Goal: Task Accomplishment & Management: Manage account settings

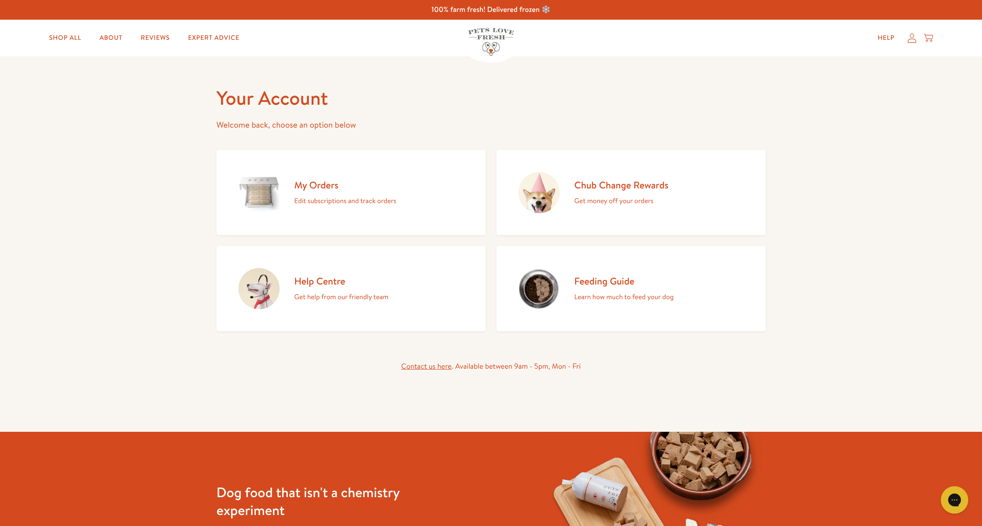
click at [327, 193] on div "My Orders Edit subscriptions and track orders" at bounding box center [345, 193] width 102 height 28
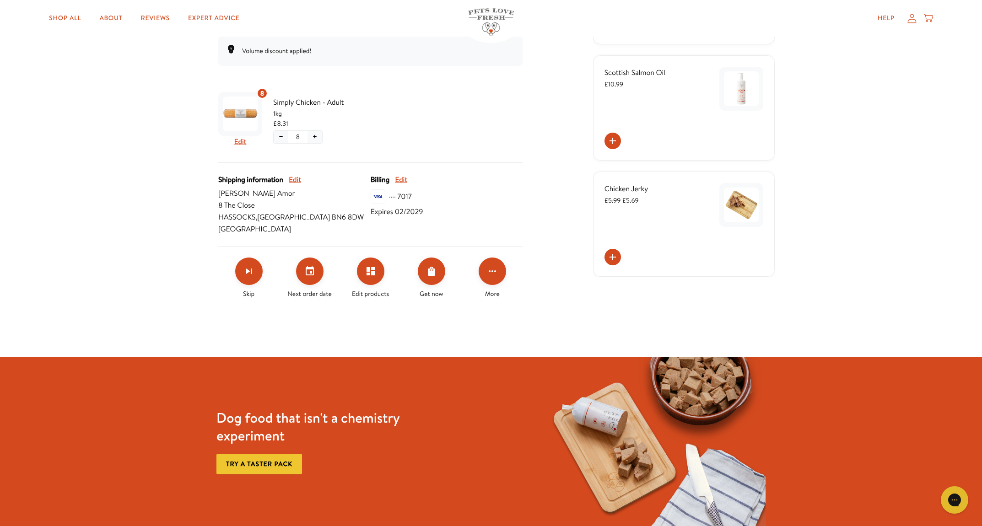
scroll to position [190, 0]
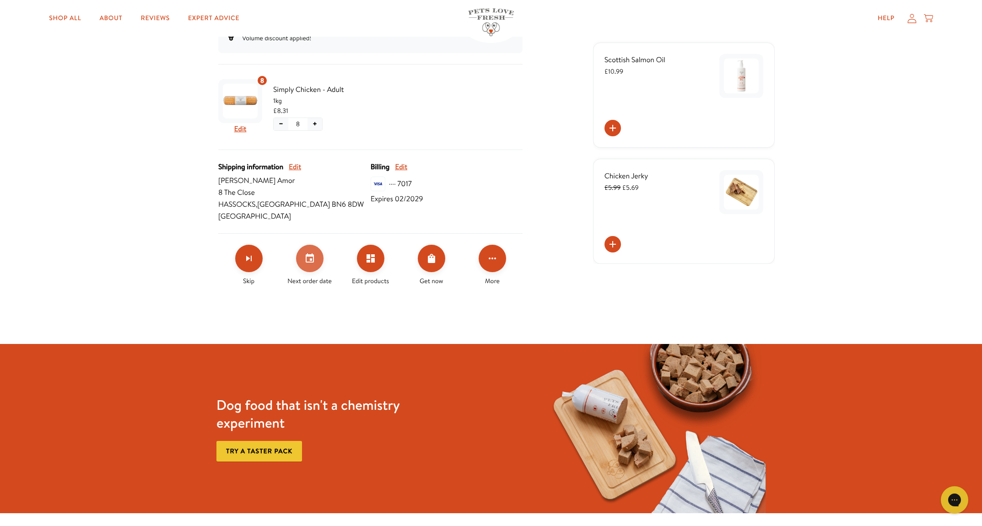
click at [318, 255] on button "Set your next order date" at bounding box center [309, 258] width 27 height 27
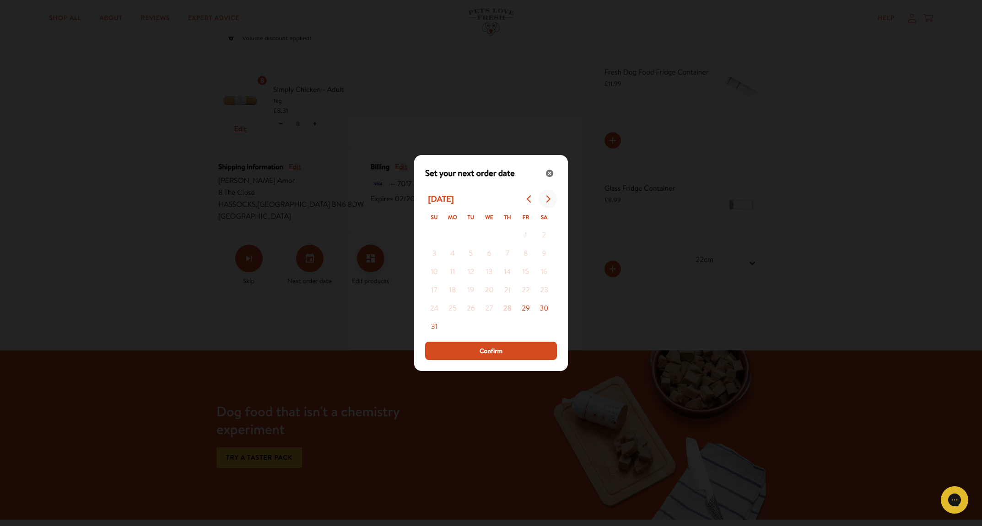
click at [546, 197] on icon "Go to next month" at bounding box center [547, 198] width 7 height 7
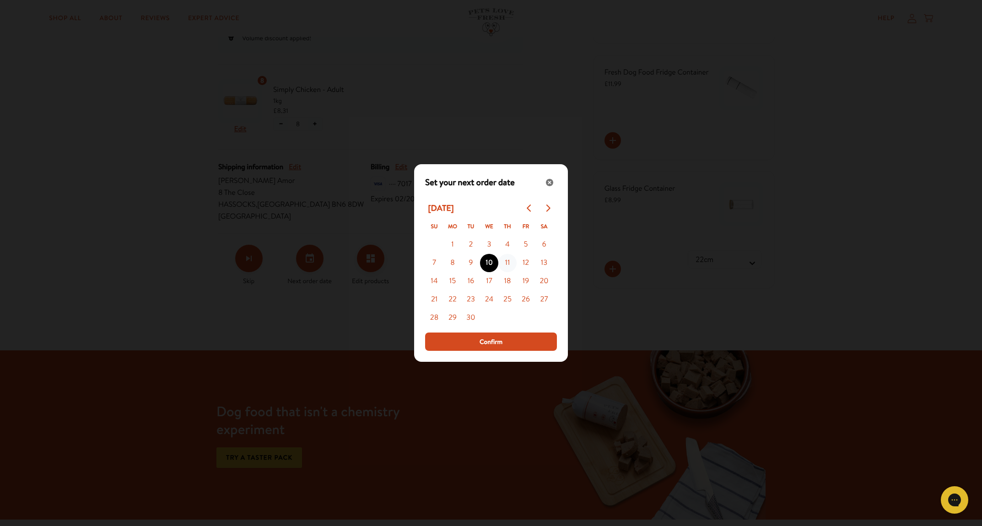
click at [509, 259] on button "11" at bounding box center [507, 263] width 18 height 18
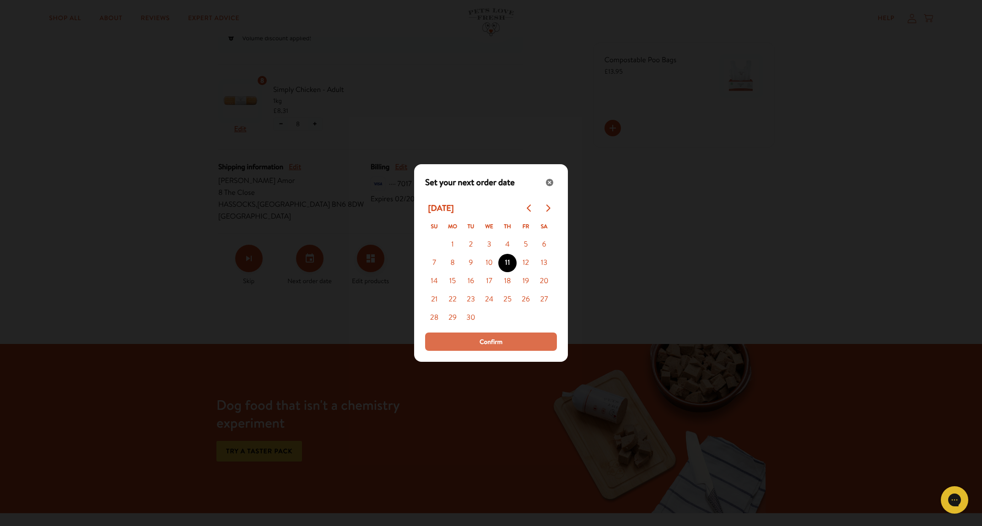
click at [493, 341] on span "Confirm" at bounding box center [491, 342] width 23 height 10
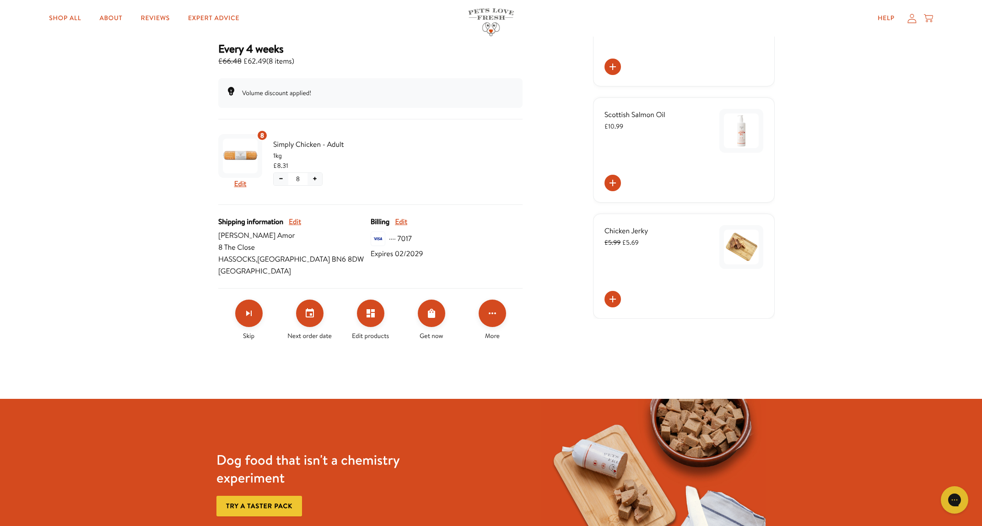
scroll to position [0, 0]
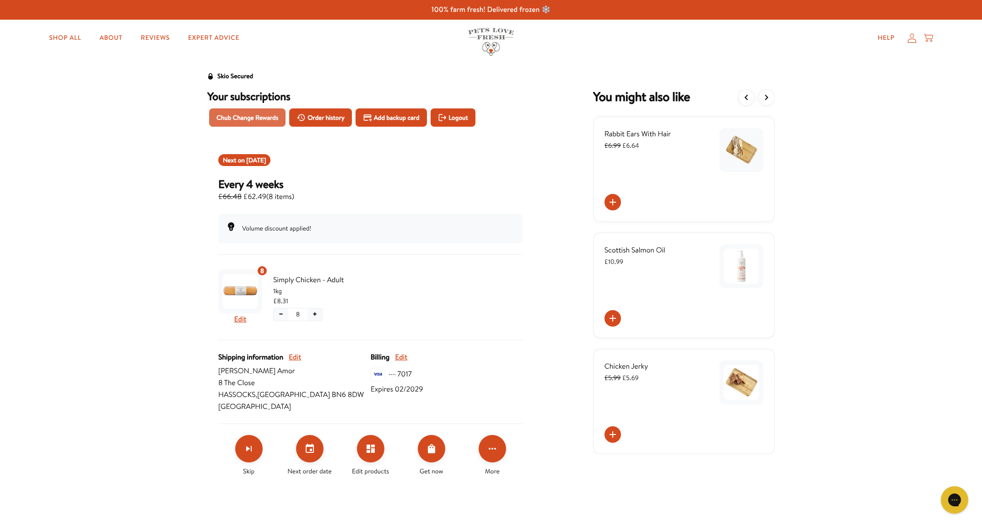
click at [247, 116] on span "Chub Change Rewards" at bounding box center [248, 118] width 62 height 10
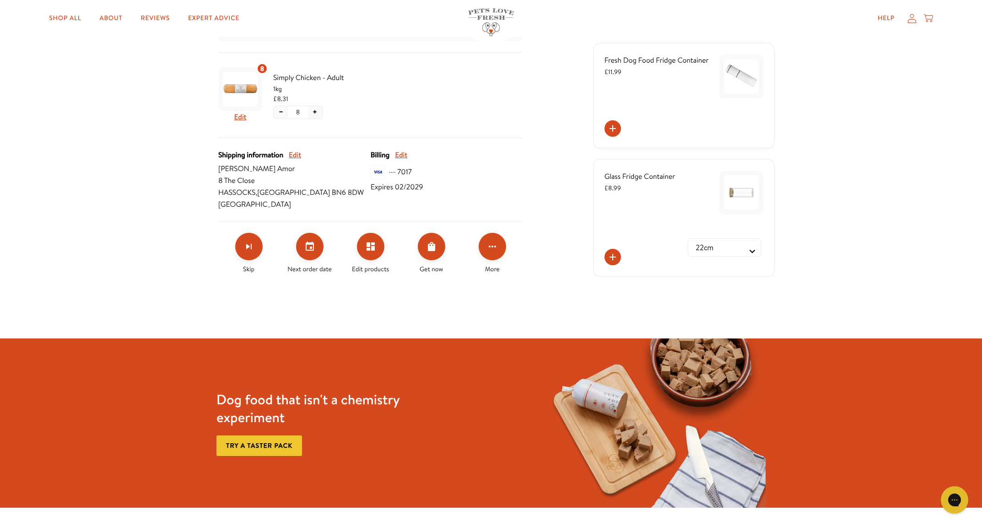
scroll to position [204, 0]
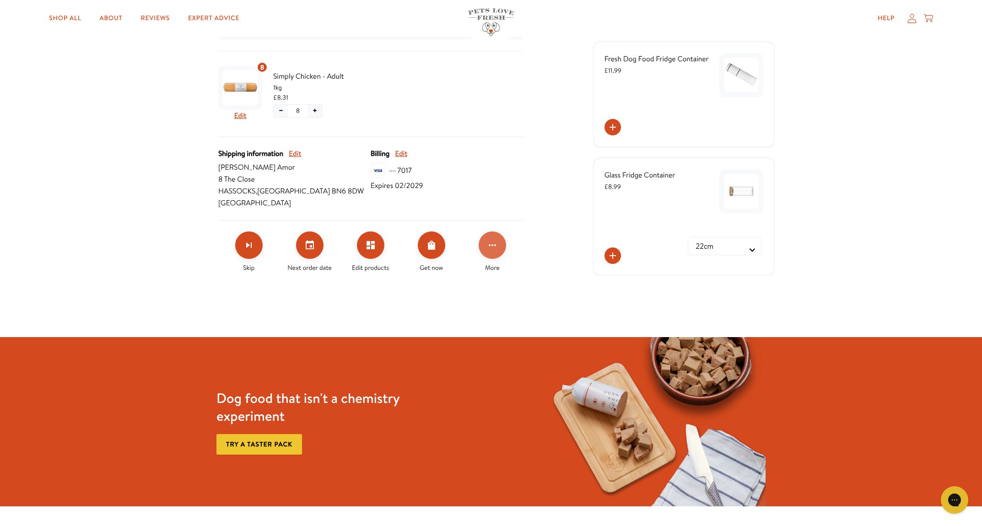
click at [492, 249] on icon "Click for more options" at bounding box center [492, 245] width 11 height 11
click at [526, 295] on button "Apply discount code" at bounding box center [538, 292] width 70 height 11
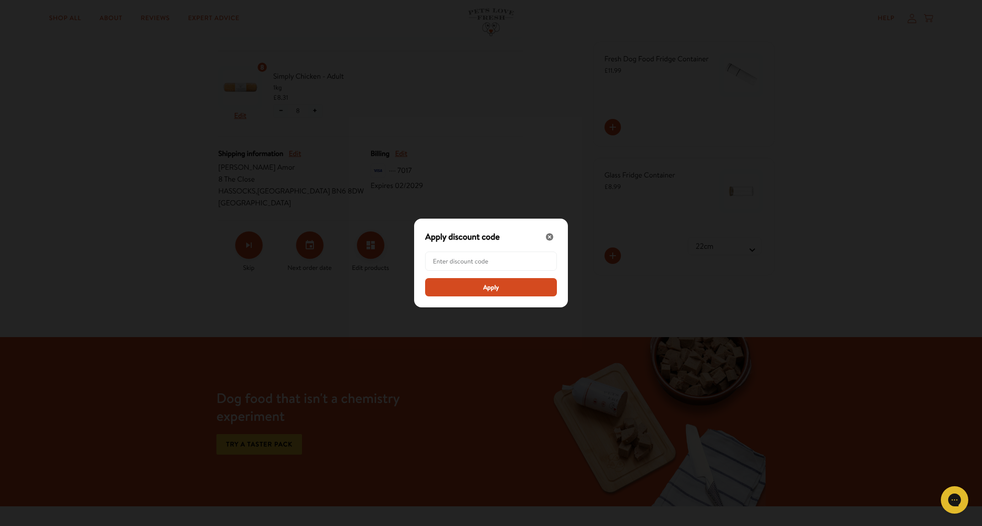
paste input "LL-REW-20-W0F5S2BN"
type input "LL-REW-20-W0F5S2BN"
click at [497, 286] on span "Apply" at bounding box center [491, 287] width 16 height 10
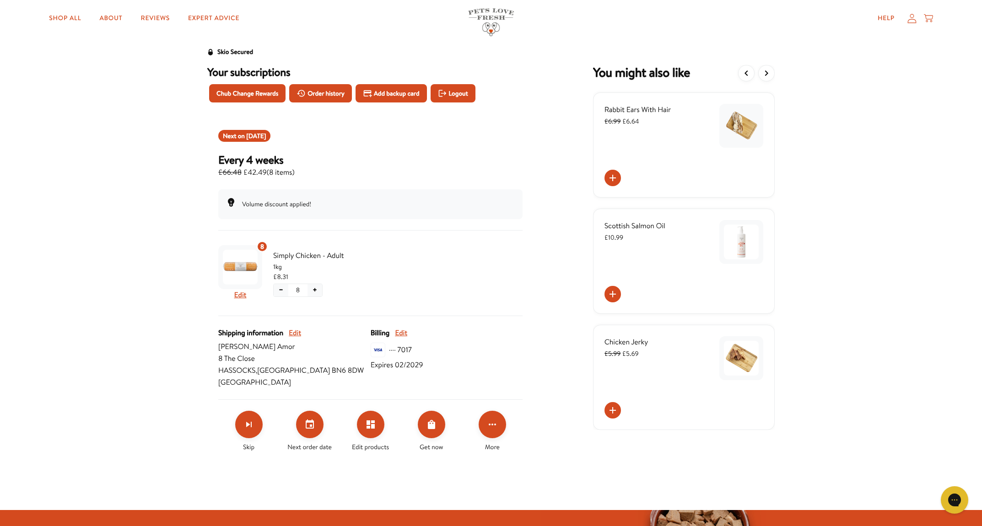
scroll to position [0, 0]
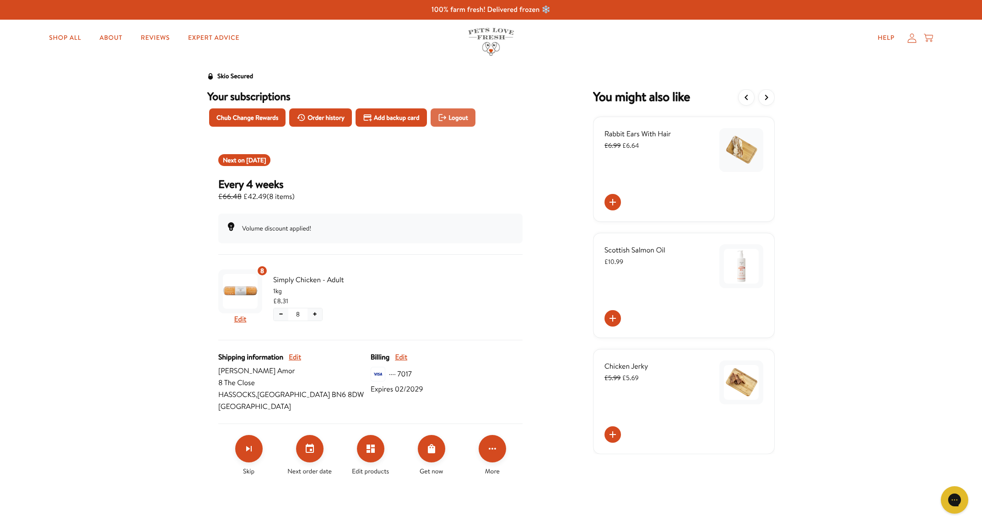
click at [449, 118] on span "Logout" at bounding box center [458, 118] width 19 height 10
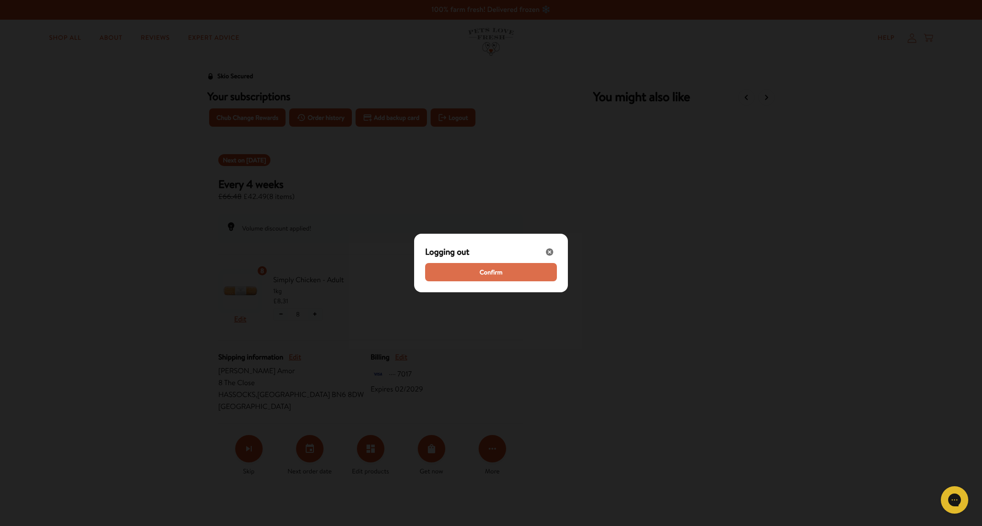
click at [490, 271] on span "Confirm" at bounding box center [491, 272] width 23 height 10
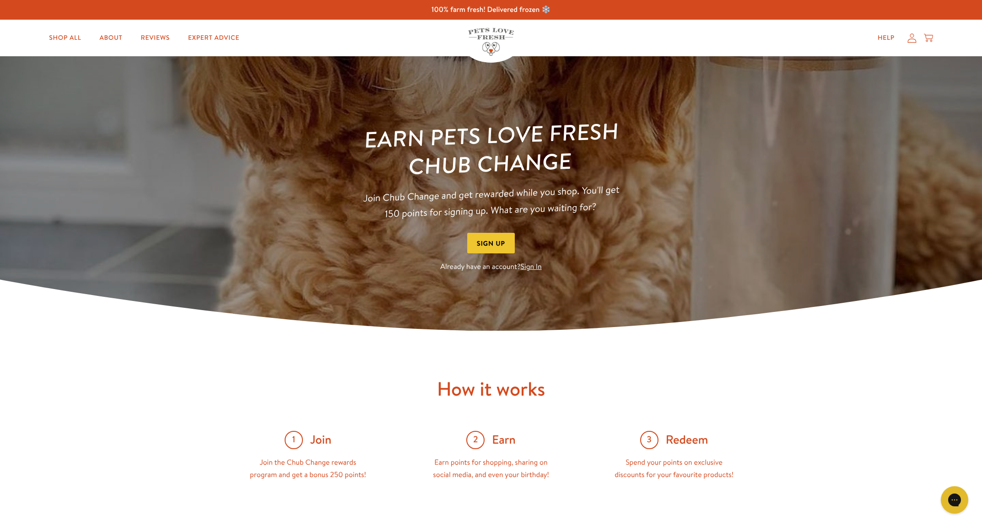
click at [530, 265] on link "Sign In" at bounding box center [531, 267] width 21 height 10
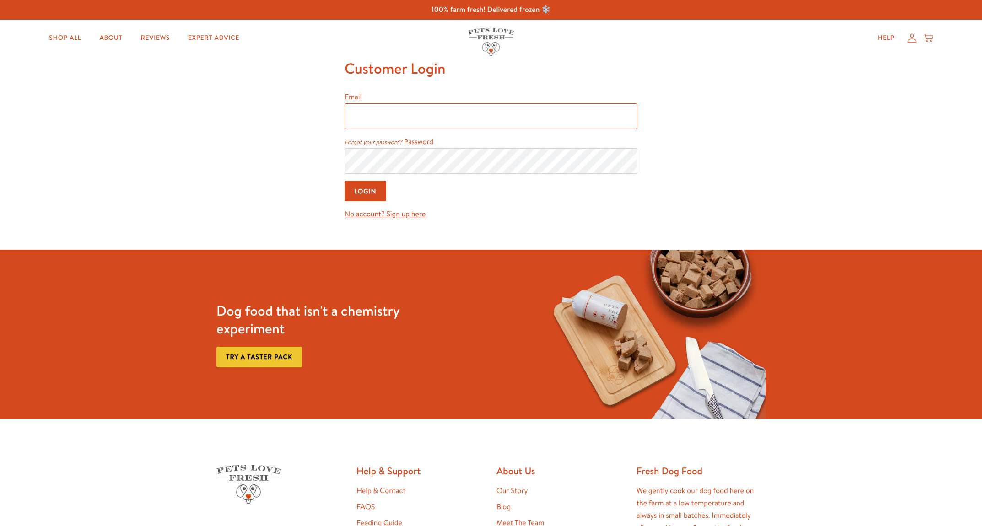
click at [374, 120] on input "Email" at bounding box center [491, 116] width 293 height 26
type input "garyjamor@hotmail.com"
click at [366, 189] on input "Login" at bounding box center [366, 191] width 42 height 21
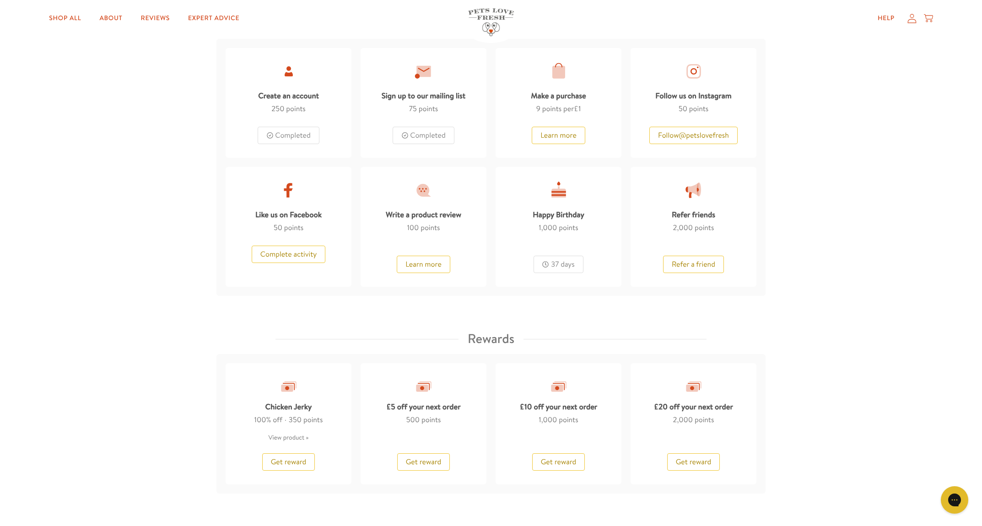
scroll to position [504, 0]
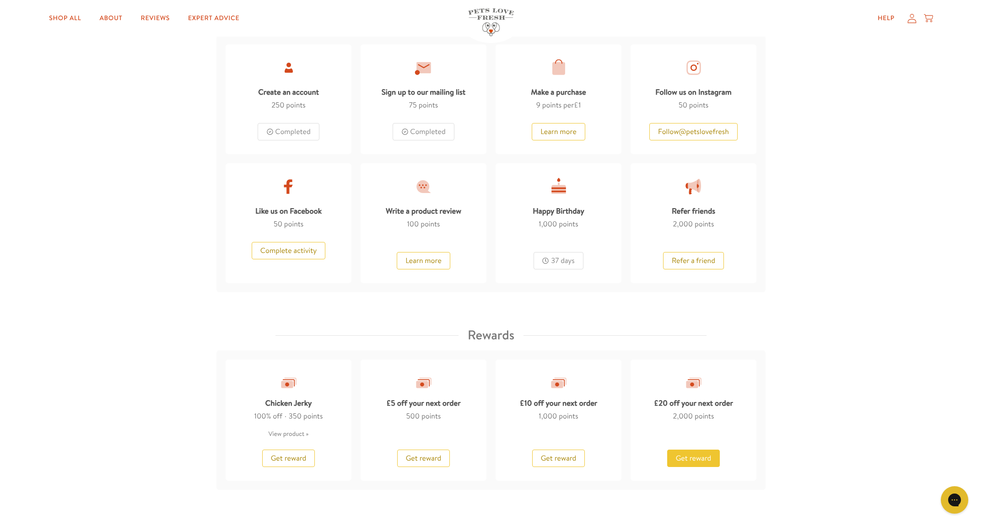
click at [692, 459] on span "Get reward" at bounding box center [694, 459] width 36 height 10
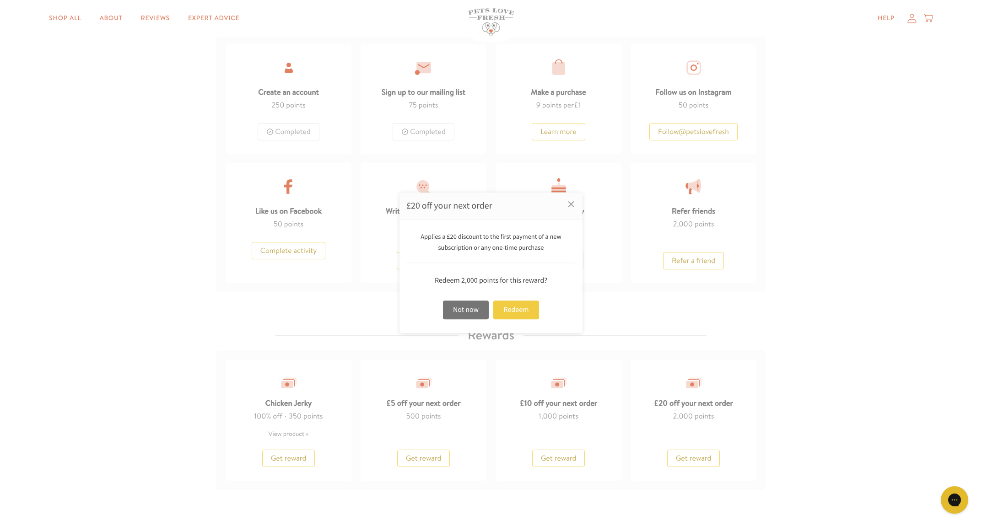
click at [528, 307] on div "Redeem" at bounding box center [516, 310] width 46 height 19
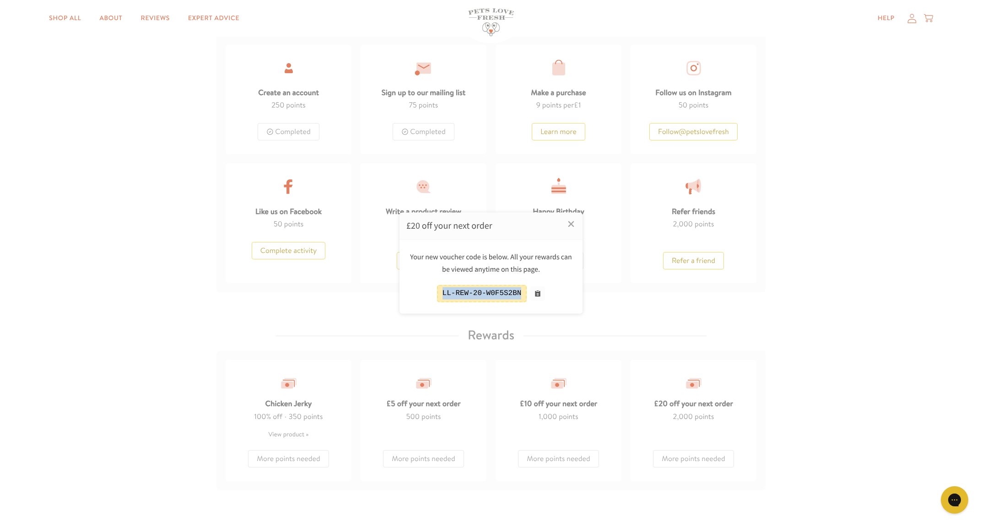
drag, startPoint x: 442, startPoint y: 292, endPoint x: 530, endPoint y: 294, distance: 87.4
click at [530, 294] on div "LL-REW-20-W0F5S2BN" at bounding box center [490, 293] width 169 height 17
copy div "LL-REW-20-W0F5S2BN"
click at [573, 223] on link "×" at bounding box center [571, 224] width 23 height 23
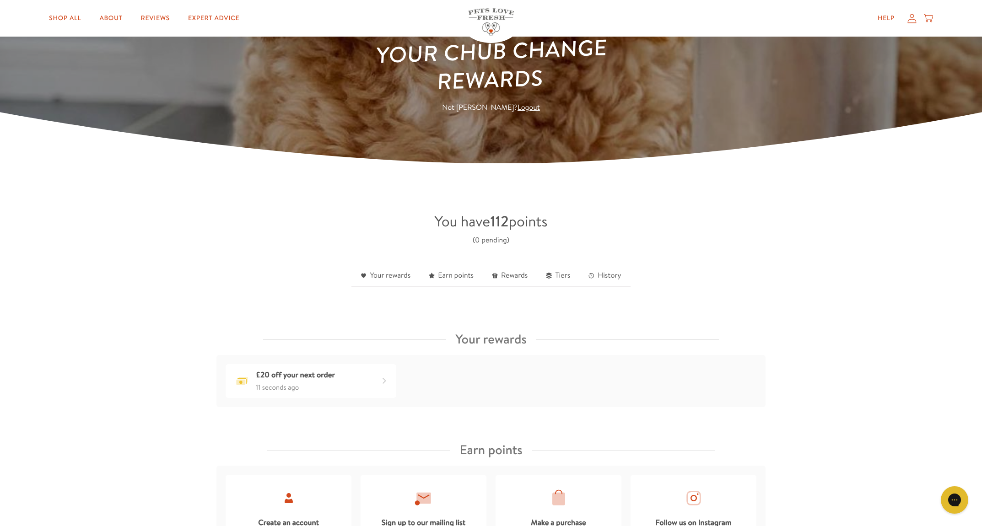
scroll to position [0, 0]
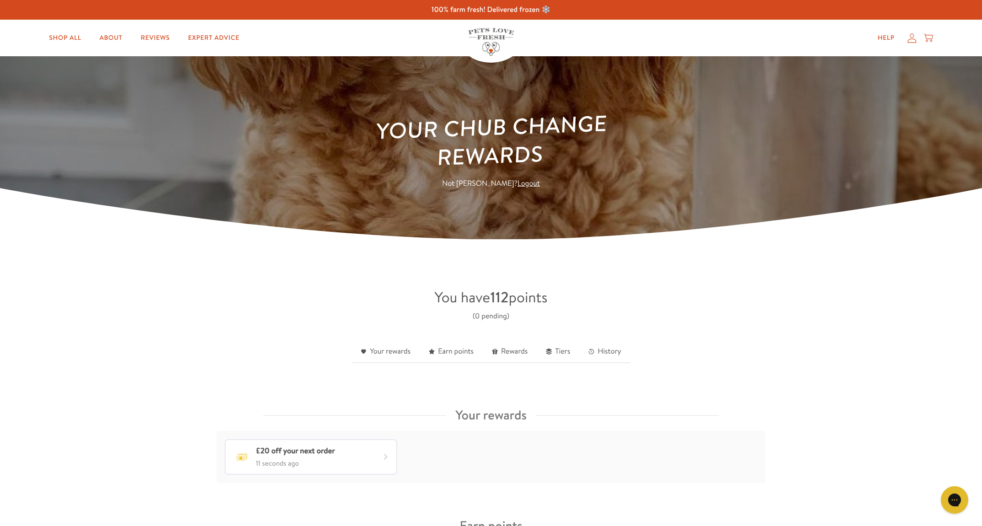
click at [362, 457] on div "£20 off your next order 11 seconds ago" at bounding box center [311, 457] width 171 height 34
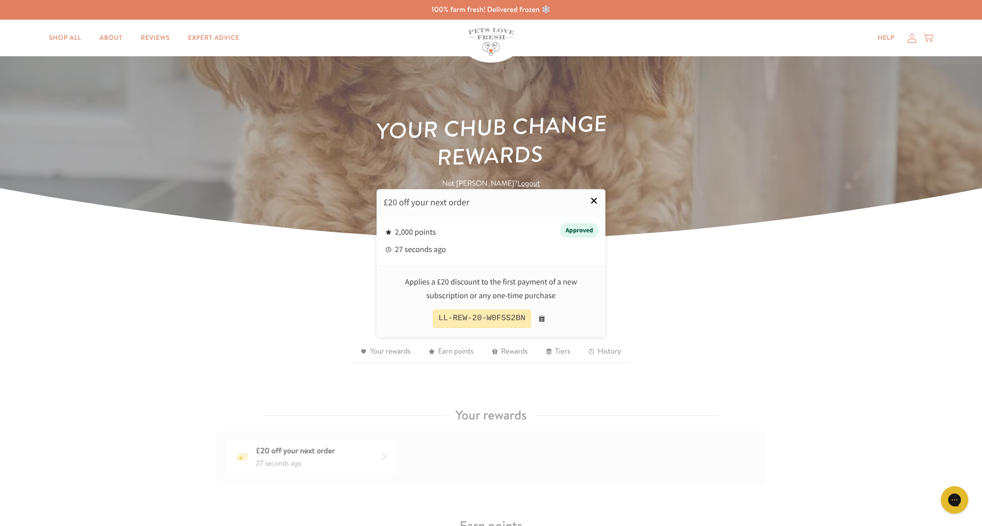
click at [593, 198] on link "×" at bounding box center [594, 200] width 23 height 23
